Goal: Information Seeking & Learning: Find specific page/section

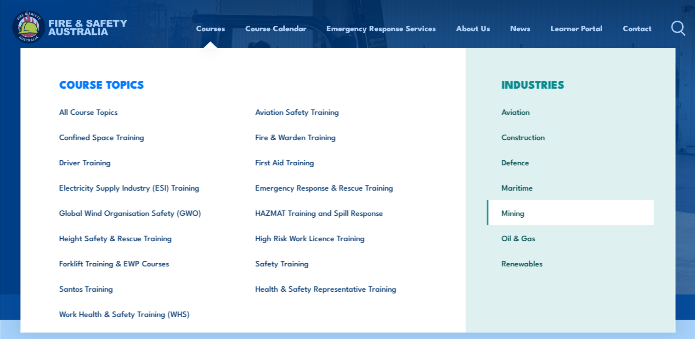
click at [514, 211] on link "Mining" at bounding box center [570, 212] width 167 height 25
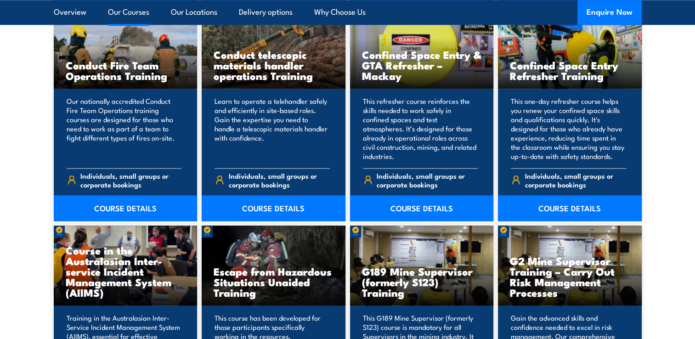
scroll to position [1057, 0]
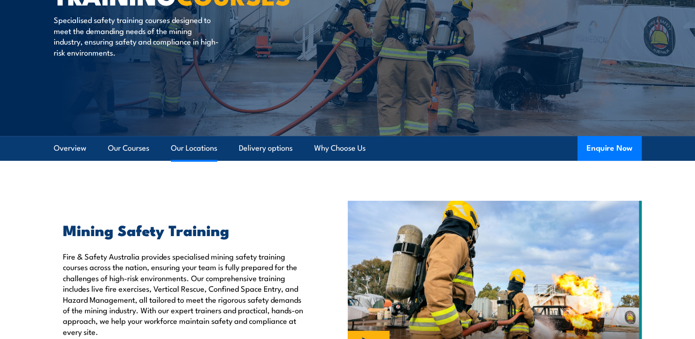
click at [193, 148] on link "Our Locations" at bounding box center [194, 148] width 46 height 24
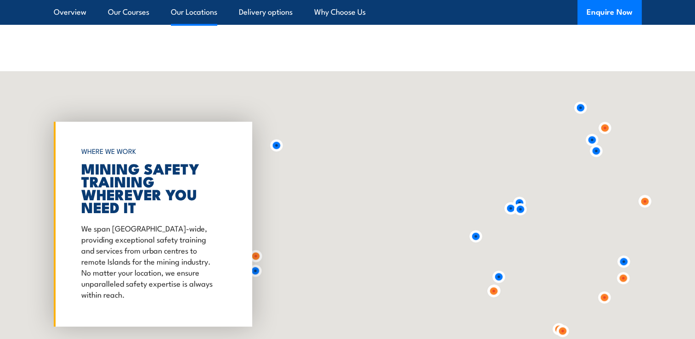
scroll to position [3489, 0]
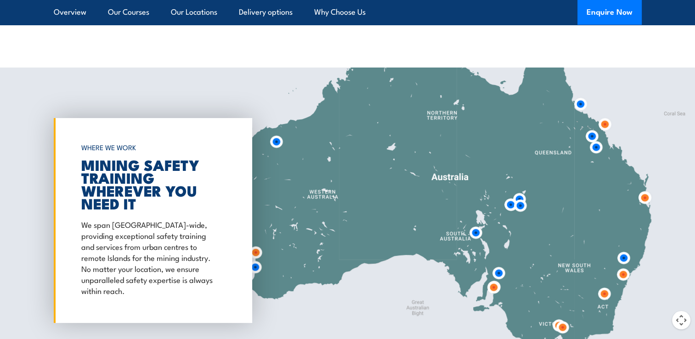
click at [254, 244] on img at bounding box center [255, 252] width 17 height 17
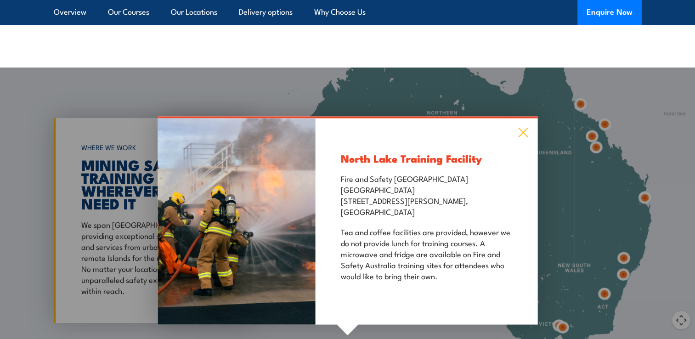
click at [523, 127] on icon at bounding box center [523, 132] width 11 height 10
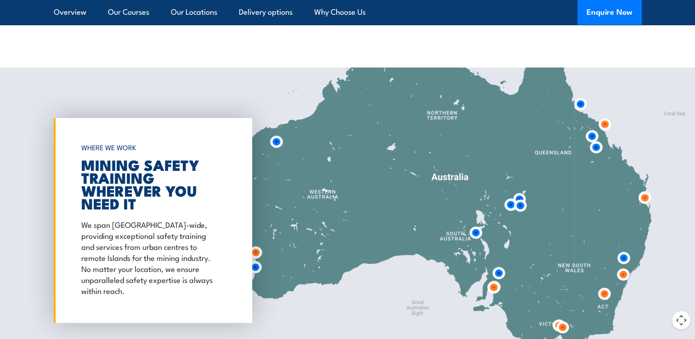
click at [279, 133] on img at bounding box center [276, 141] width 17 height 17
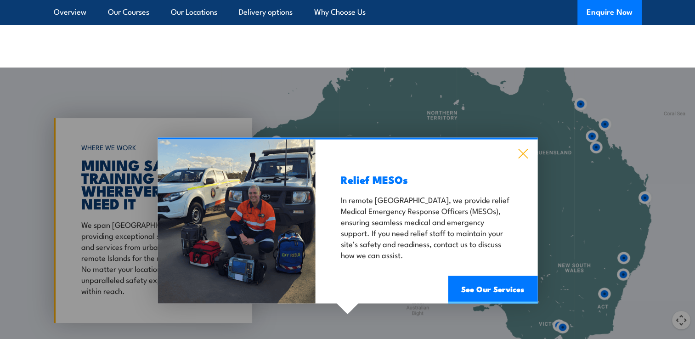
click at [519, 148] on icon at bounding box center [523, 153] width 11 height 10
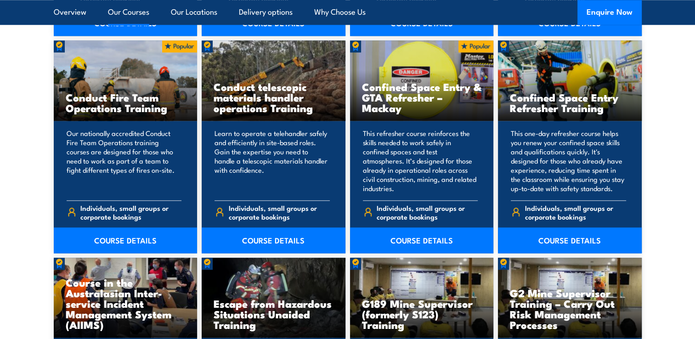
scroll to position [184, 0]
